Goal: Use online tool/utility: Utilize a website feature to perform a specific function

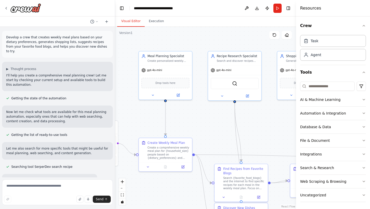
scroll to position [252, 0]
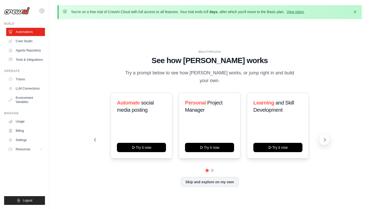
click at [324, 137] on icon at bounding box center [324, 139] width 5 height 5
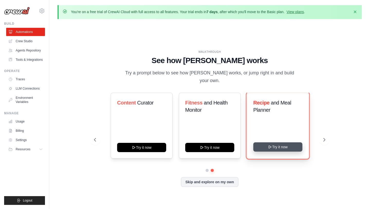
click at [267, 142] on button "Try it now" at bounding box center [277, 146] width 49 height 9
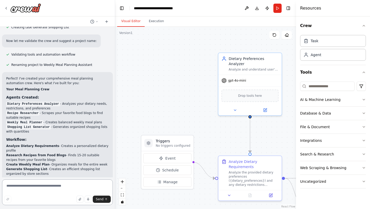
scroll to position [276, 0]
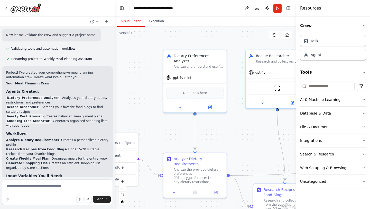
drag, startPoint x: 192, startPoint y: 100, endPoint x: 78, endPoint y: 101, distance: 114.1
click at [82, 97] on div "Develop a crew that creates weekly meal plans based on your dietary preferences…" at bounding box center [185, 104] width 370 height 209
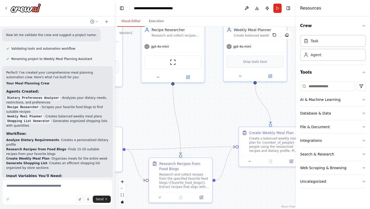
drag, startPoint x: 199, startPoint y: 119, endPoint x: 162, endPoint y: 84, distance: 51.1
click at [162, 84] on div ".deletable-edge-delete-btn { width: 20px; height: 20px; border: 0px solid #ffff…" at bounding box center [205, 118] width 181 height 182
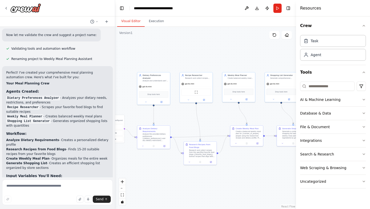
drag, startPoint x: 153, startPoint y: 95, endPoint x: 176, endPoint y: 119, distance: 32.7
click at [176, 119] on div ".deletable-edge-delete-btn { width: 20px; height: 20px; border: 0px solid #ffff…" at bounding box center [205, 118] width 181 height 182
drag, startPoint x: 55, startPoint y: 161, endPoint x: 58, endPoint y: 144, distance: 17.2
click at [58, 144] on ol "Analyze Dietary Requirements - Creates a personalized dietary profile Research …" at bounding box center [57, 154] width 103 height 32
click at [60, 156] on li "Create Weekly Meal Plan - Organizes meals for the entire week" at bounding box center [57, 158] width 103 height 5
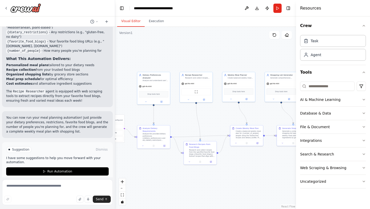
scroll to position [437, 0]
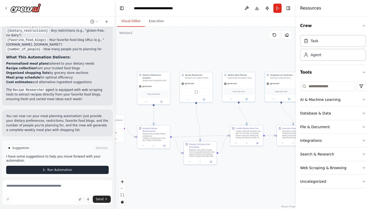
click at [63, 168] on span "Run Automation" at bounding box center [59, 170] width 25 height 4
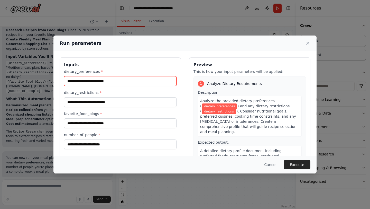
click at [86, 83] on input "dietary_preferences *" at bounding box center [120, 81] width 113 height 10
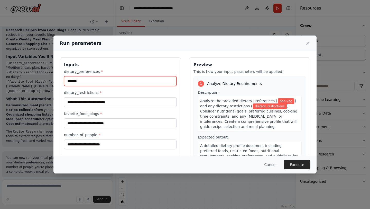
type input "*******"
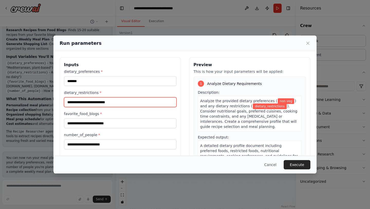
click at [76, 104] on input "dietary_restrictions *" at bounding box center [120, 102] width 113 height 10
type input "**********"
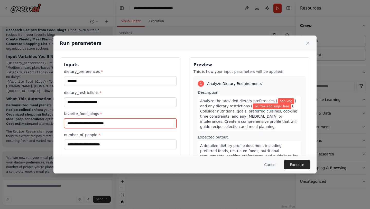
click at [86, 123] on input "favorite_food_blogs *" at bounding box center [120, 123] width 113 height 10
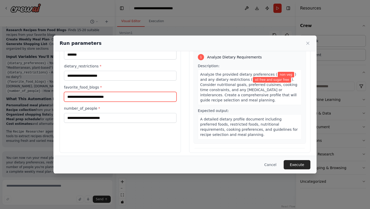
scroll to position [30, 0]
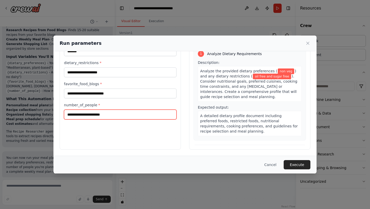
click at [86, 115] on input "number_of_people *" at bounding box center [120, 115] width 113 height 10
type input "*"
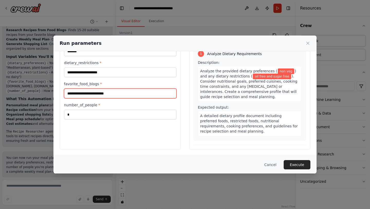
click at [91, 92] on input "favorite_food_blogs *" at bounding box center [120, 93] width 113 height 10
paste input "**********"
type input "**********"
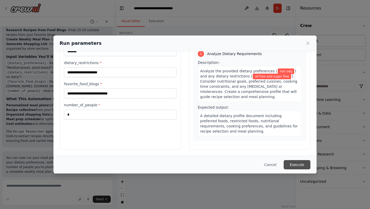
click at [289, 163] on button "Execute" at bounding box center [297, 164] width 27 height 9
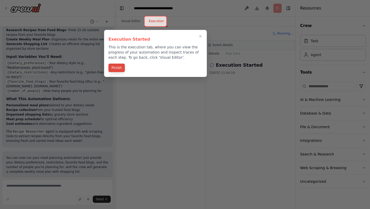
click at [118, 71] on button "Finish" at bounding box center [116, 67] width 16 height 8
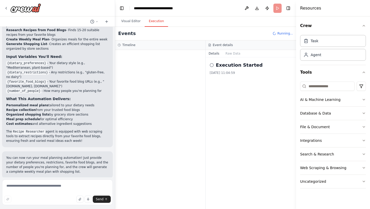
click at [156, 21] on button "Execution" at bounding box center [156, 21] width 23 height 11
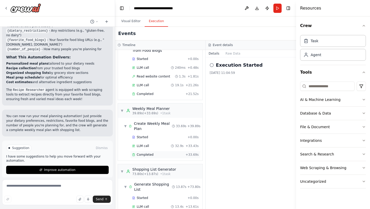
scroll to position [106, 0]
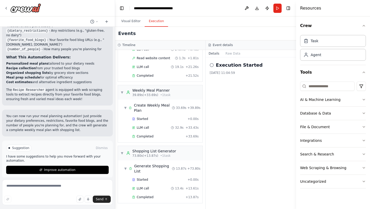
click at [211, 64] on icon at bounding box center [212, 65] width 4 height 4
click at [152, 198] on span "Completed" at bounding box center [145, 197] width 17 height 4
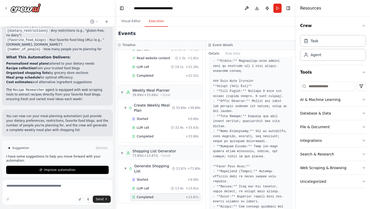
scroll to position [406, 0]
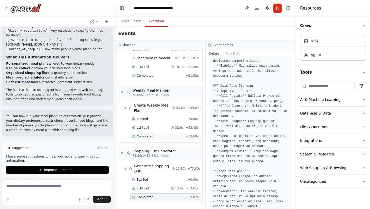
click at [161, 136] on div "Completed" at bounding box center [157, 136] width 51 height 4
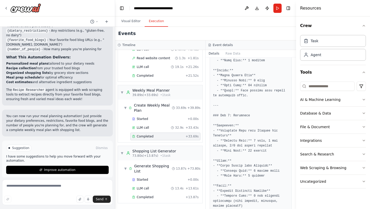
scroll to position [500, 0]
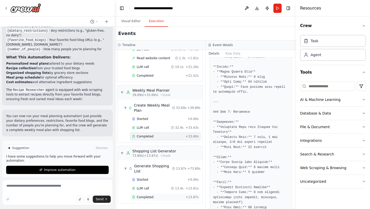
click at [170, 198] on div "Completed" at bounding box center [157, 197] width 51 height 4
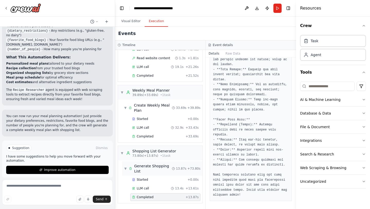
scroll to position [0, 0]
